Goal: Transaction & Acquisition: Purchase product/service

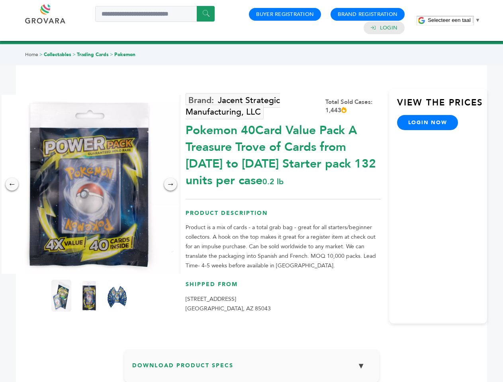
click at [454, 20] on span "Selecteer een taal" at bounding box center [449, 20] width 43 height 6
click at [89, 184] on img at bounding box center [89, 184] width 179 height 179
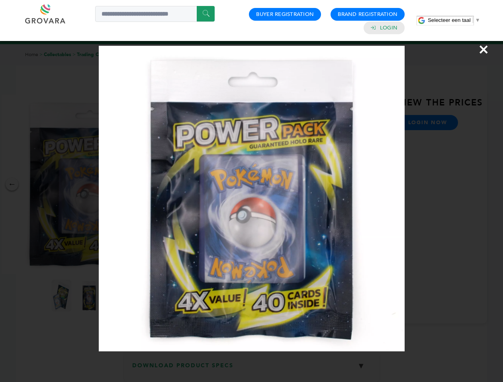
click at [12, 184] on div "×" at bounding box center [251, 191] width 503 height 382
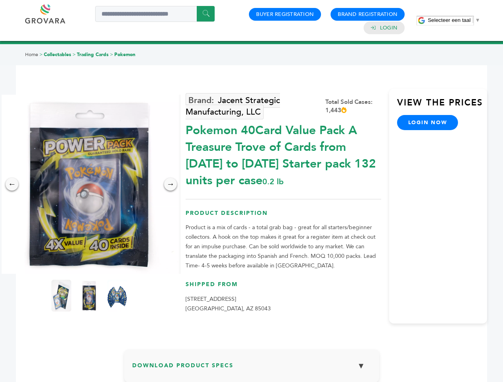
click at [170, 184] on div "→" at bounding box center [170, 184] width 13 height 13
click at [61, 296] on img at bounding box center [61, 296] width 20 height 32
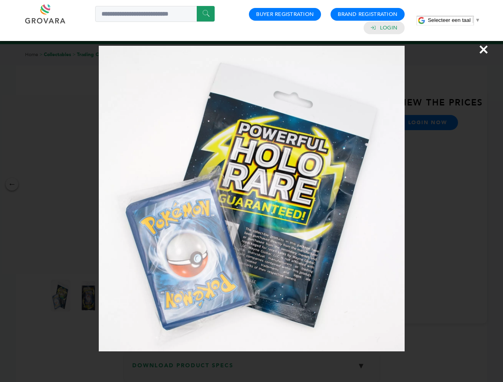
click at [89, 296] on div "×" at bounding box center [251, 191] width 503 height 382
click at [117, 296] on img at bounding box center [117, 296] width 26 height 40
click at [252, 369] on div "×" at bounding box center [251, 191] width 503 height 382
